Goal: Download file/media

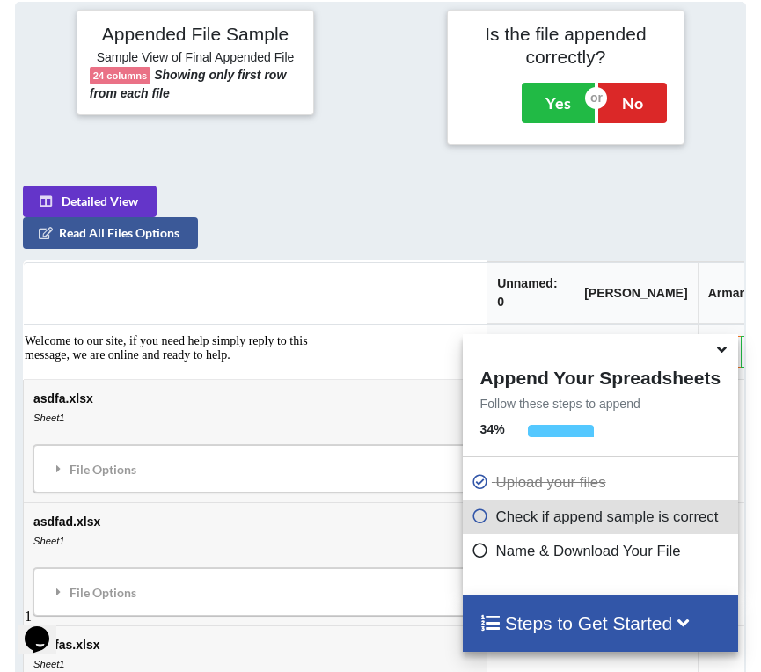
click at [722, 354] on icon at bounding box center [721, 346] width 18 height 16
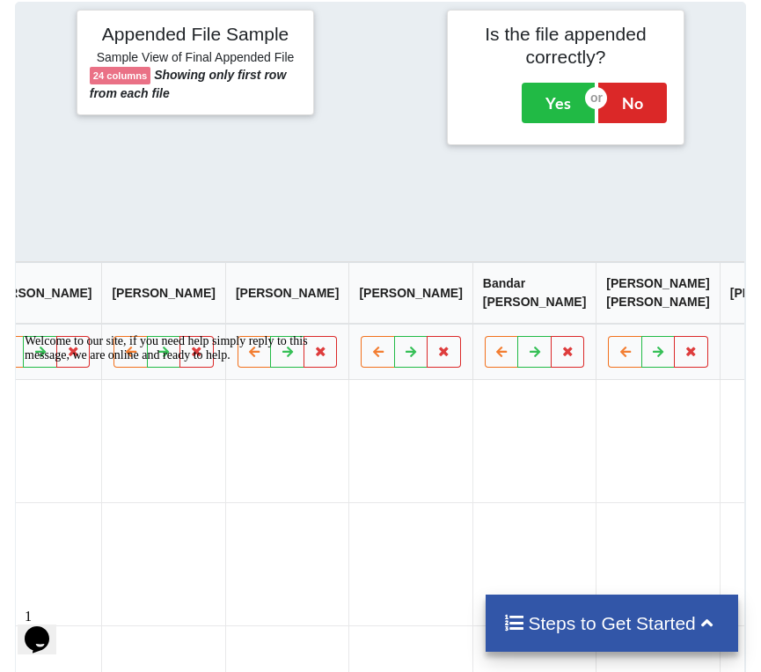
scroll to position [0, 2557]
click at [591, 618] on h4 "Steps to Get Started" at bounding box center [611, 623] width 217 height 22
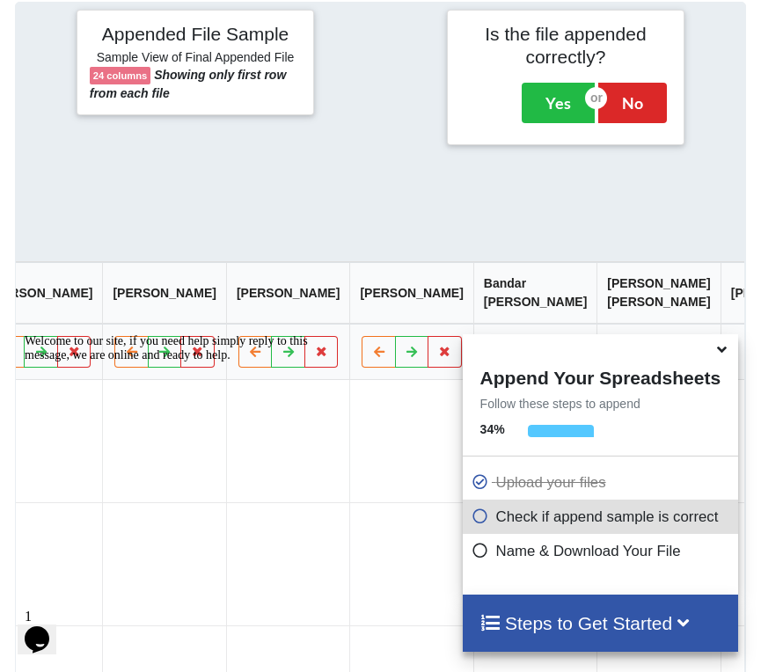
click at [473, 551] on icon at bounding box center [480, 547] width 18 height 15
click at [528, 622] on h4 "Steps to Get Started" at bounding box center [600, 623] width 240 height 22
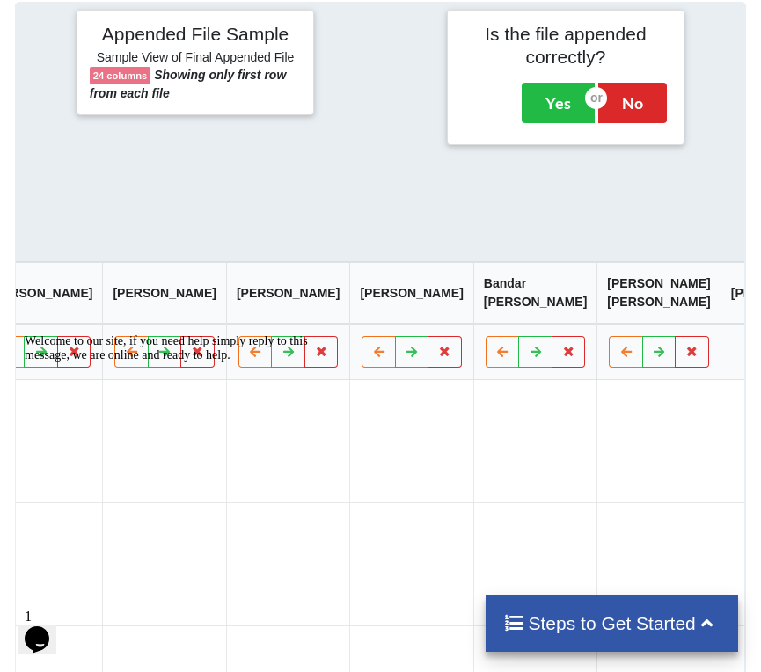
click at [528, 622] on h4 "Steps to Get Started" at bounding box center [611, 623] width 217 height 22
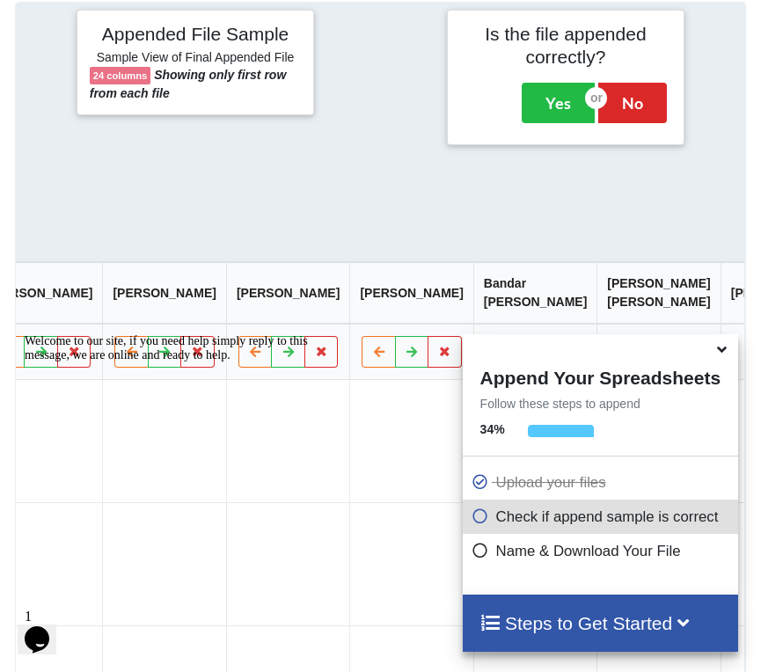
click at [685, 621] on icon at bounding box center [683, 621] width 22 height 18
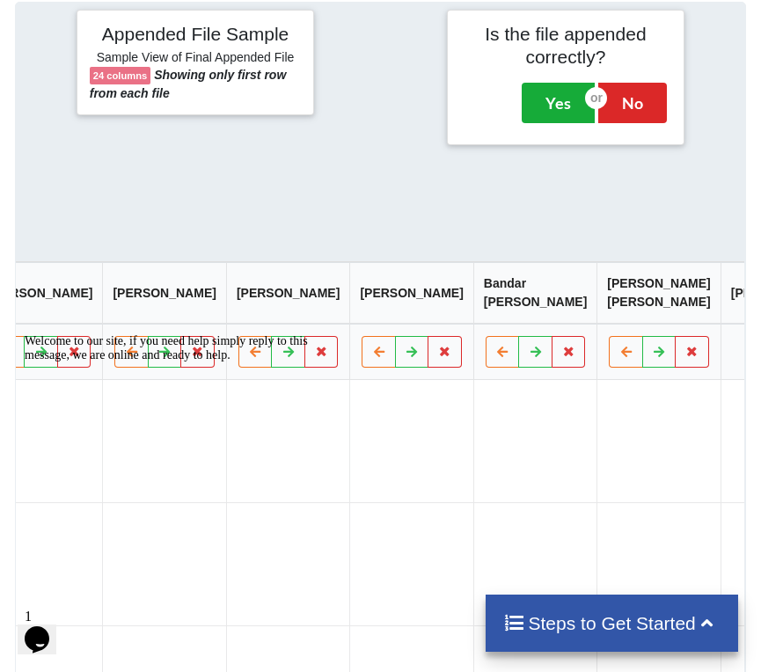
click at [549, 99] on button "Yes" at bounding box center [557, 103] width 73 height 40
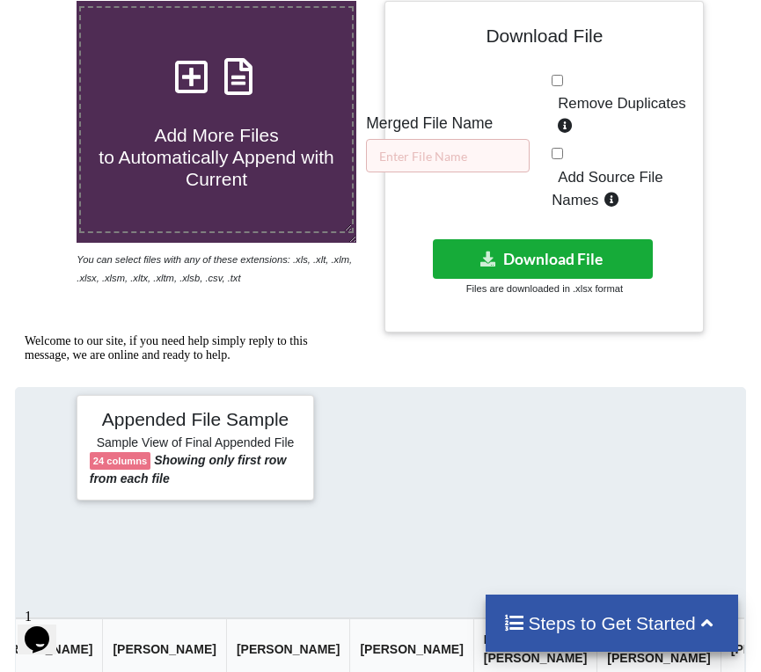
click at [485, 256] on icon at bounding box center [487, 257] width 18 height 13
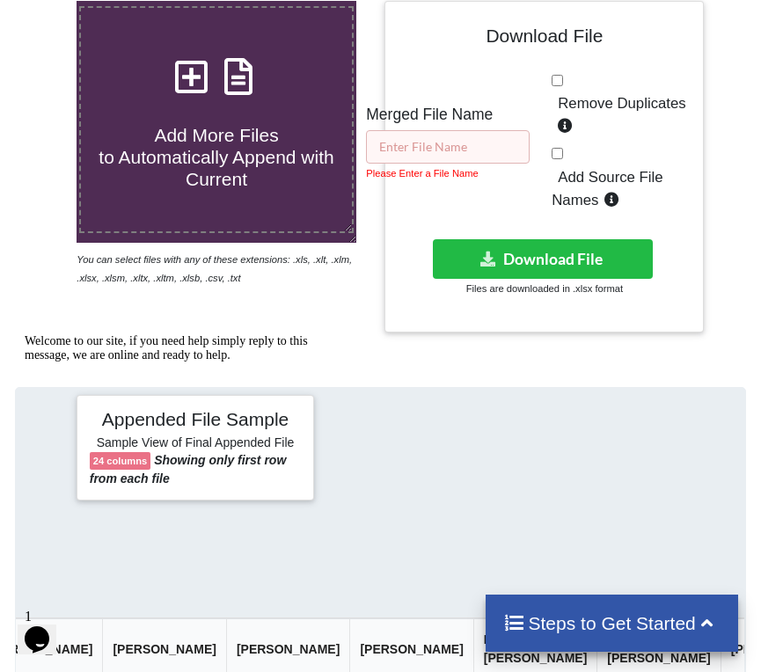
click at [399, 147] on input "text" at bounding box center [448, 146] width 164 height 33
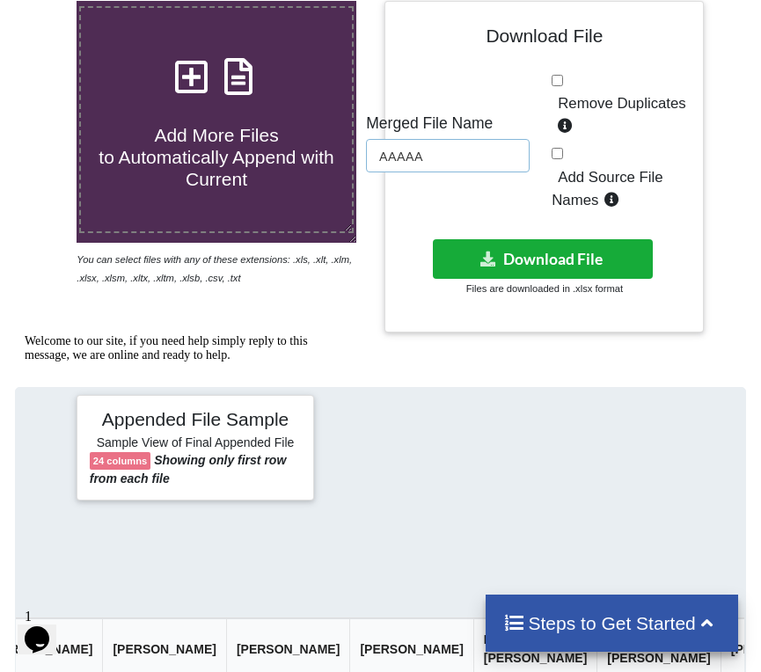
type input "AAAAA"
click at [531, 253] on button "Download File" at bounding box center [543, 259] width 220 height 40
